Goal: Communication & Community: Answer question/provide support

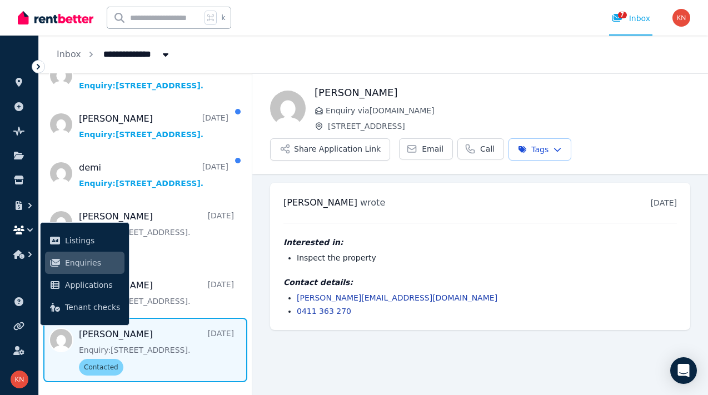
scroll to position [321, 0]
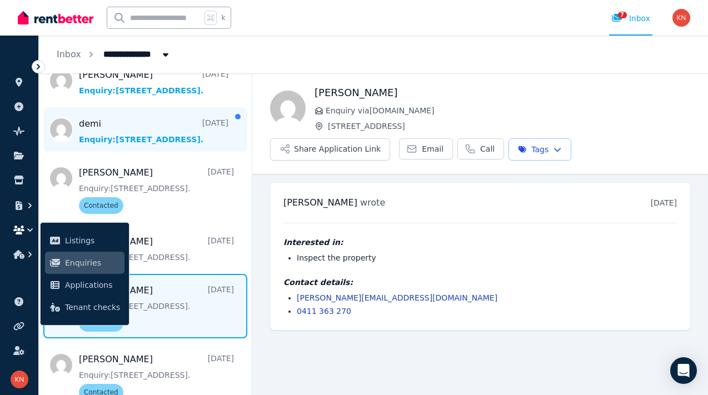
click at [135, 137] on span "Message list" at bounding box center [145, 129] width 213 height 44
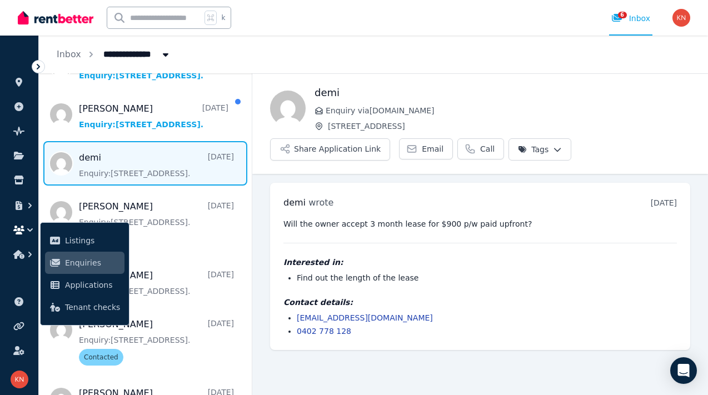
scroll to position [283, 0]
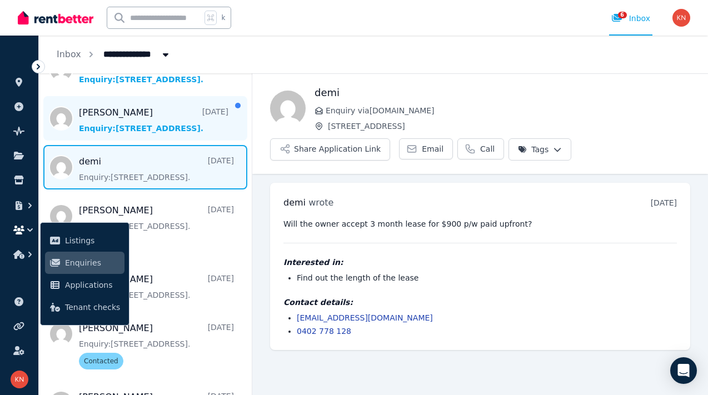
click at [173, 131] on span "Message list" at bounding box center [145, 118] width 213 height 44
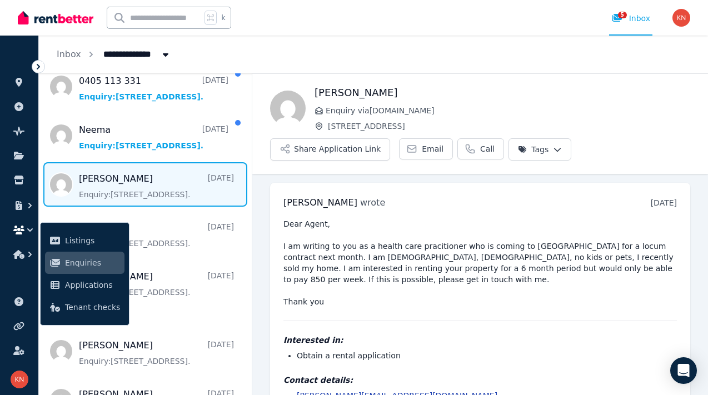
scroll to position [212, 0]
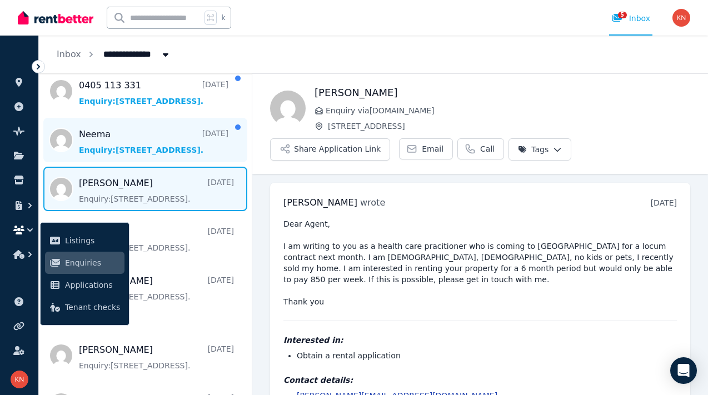
click at [143, 151] on span "Message list" at bounding box center [145, 140] width 213 height 44
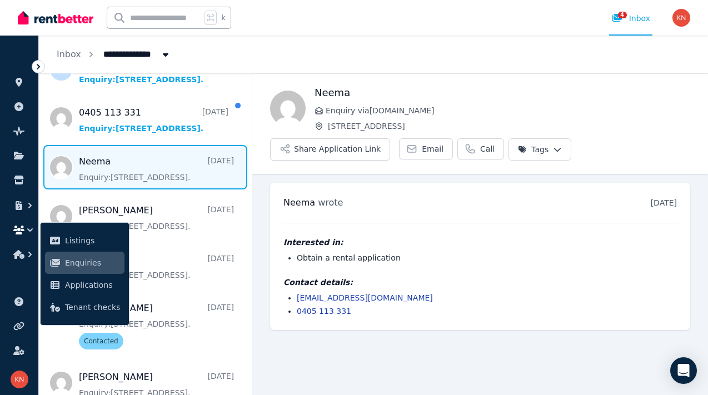
scroll to position [180, 0]
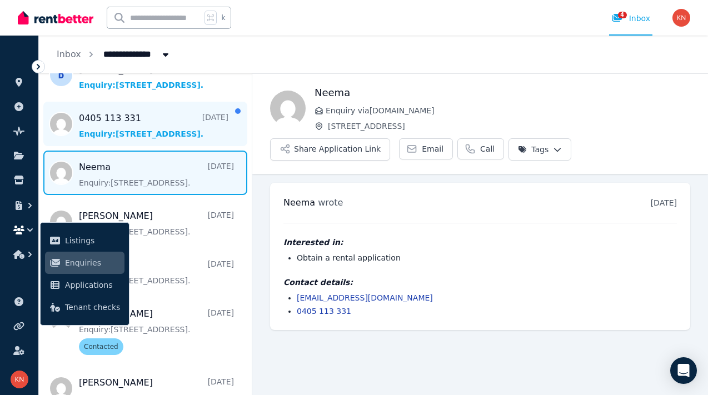
click at [138, 131] on span "Message list" at bounding box center [145, 124] width 213 height 44
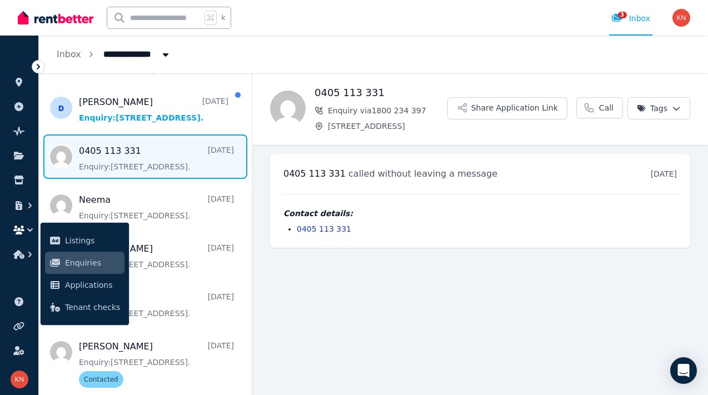
scroll to position [138, 0]
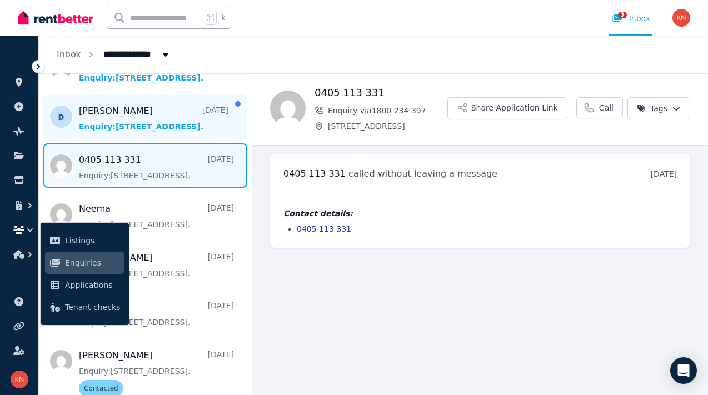
click at [135, 120] on span "Message list" at bounding box center [145, 116] width 213 height 44
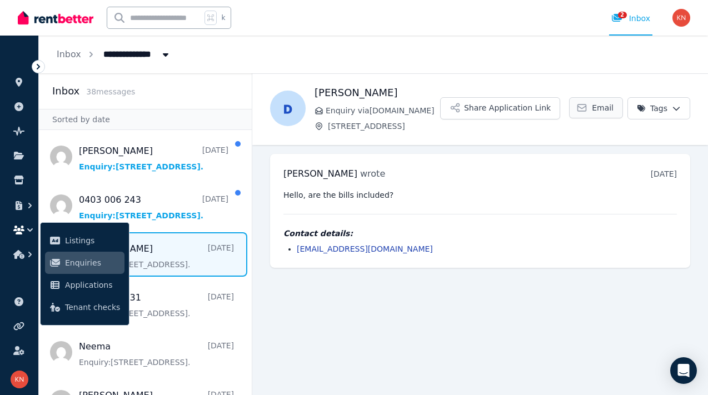
click at [594, 107] on span "Email" at bounding box center [603, 107] width 22 height 11
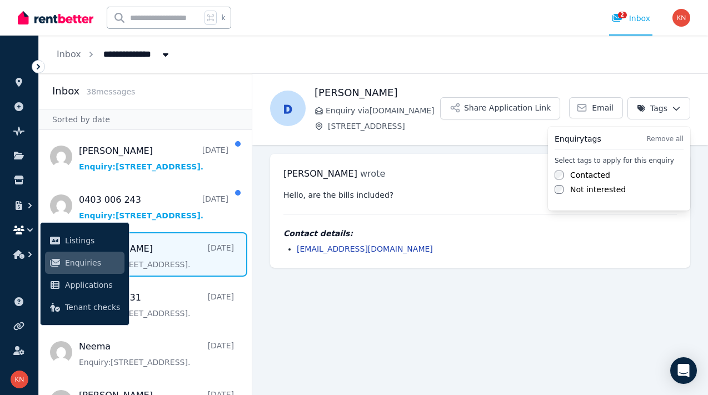
click at [672, 110] on html "**********" at bounding box center [354, 197] width 708 height 395
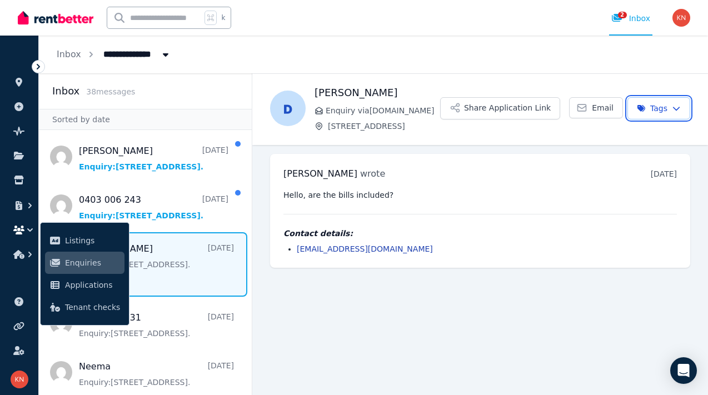
click at [184, 271] on html "**********" at bounding box center [354, 197] width 708 height 395
click at [32, 257] on icon "button" at bounding box center [29, 254] width 11 height 11
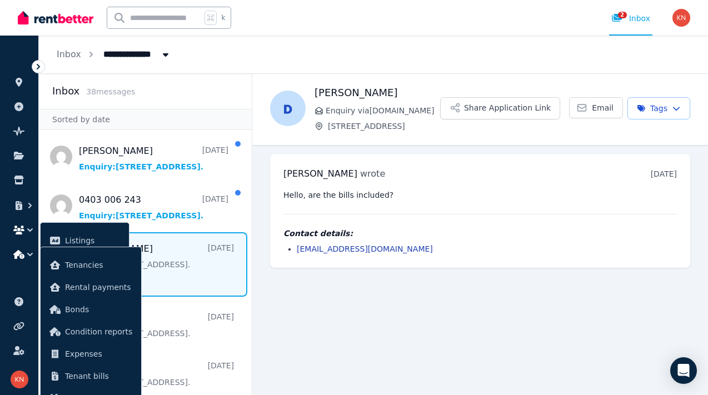
click at [30, 252] on icon "button" at bounding box center [29, 254] width 11 height 11
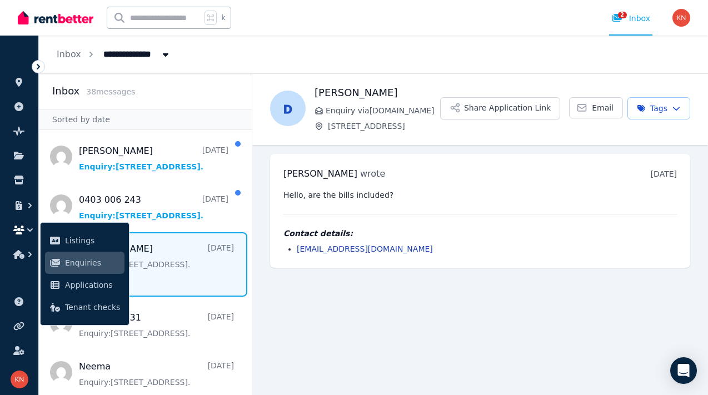
click at [32, 230] on icon "button" at bounding box center [30, 229] width 6 height 3
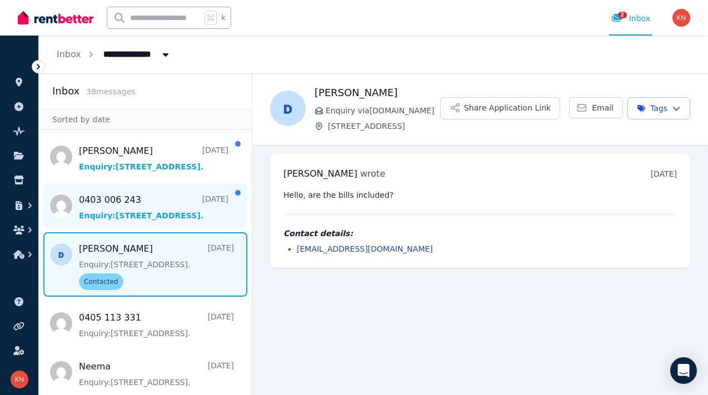
click at [157, 204] on span "Message list" at bounding box center [145, 205] width 213 height 44
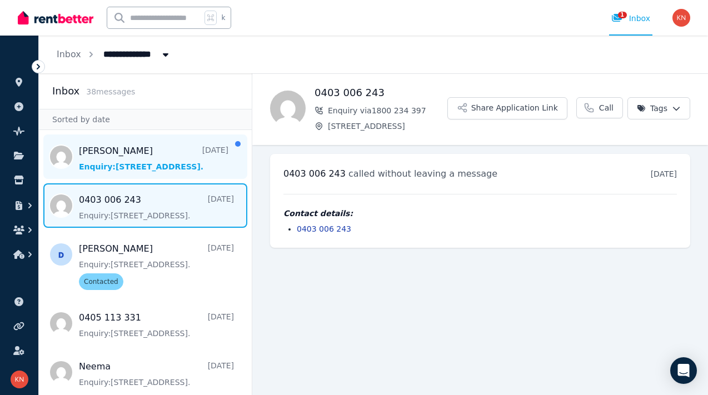
click at [148, 161] on span "Message list" at bounding box center [145, 157] width 213 height 44
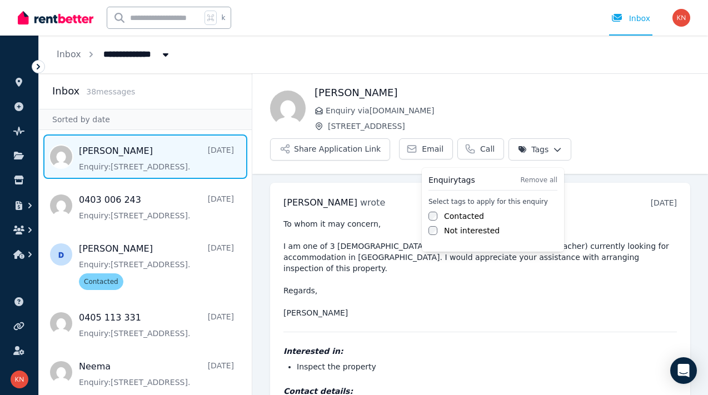
click at [543, 151] on html "**********" at bounding box center [354, 197] width 708 height 395
click at [602, 130] on html "**********" at bounding box center [354, 197] width 708 height 395
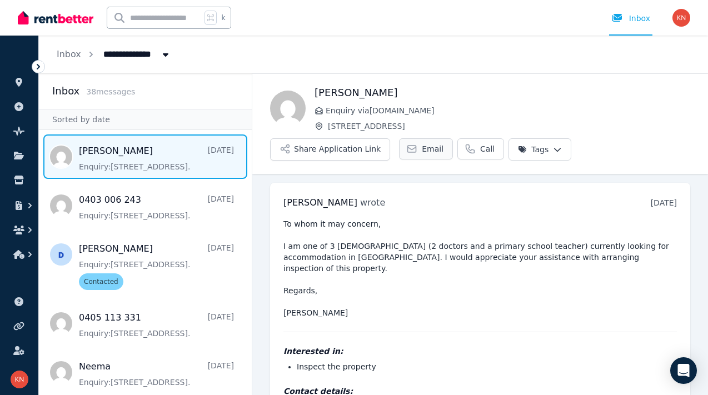
click at [413, 149] on link "Email" at bounding box center [426, 148] width 54 height 21
